Goal: Find specific page/section: Find specific page/section

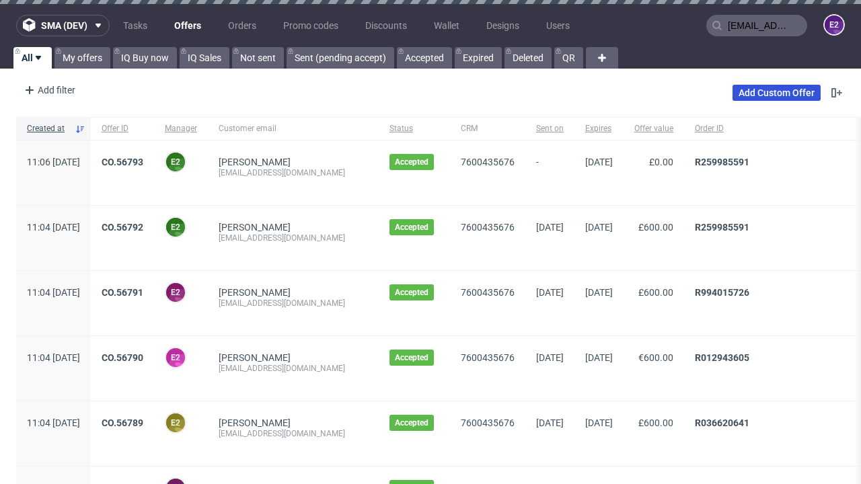
type input "[EMAIL_ADDRESS][DOMAIN_NAME]"
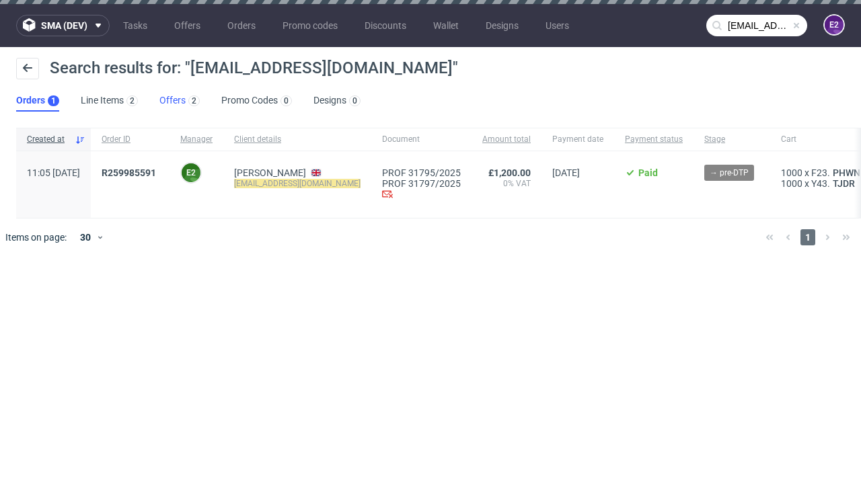
click at [180, 101] on link "Offers 2" at bounding box center [179, 101] width 40 height 22
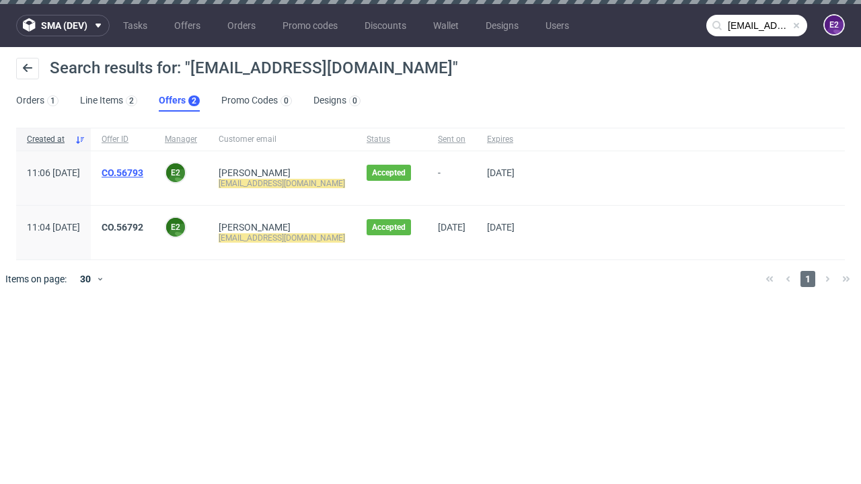
click at [143, 173] on link "CO.56793" at bounding box center [123, 173] width 42 height 11
